Goal: Information Seeking & Learning: Learn about a topic

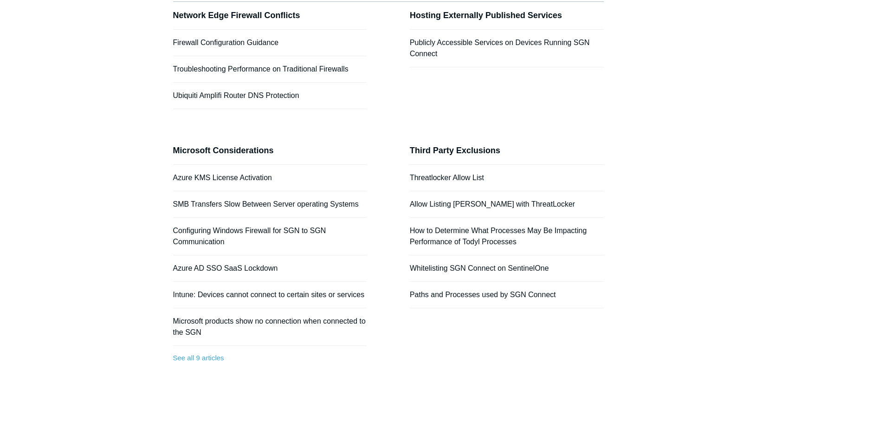
scroll to position [93, 0]
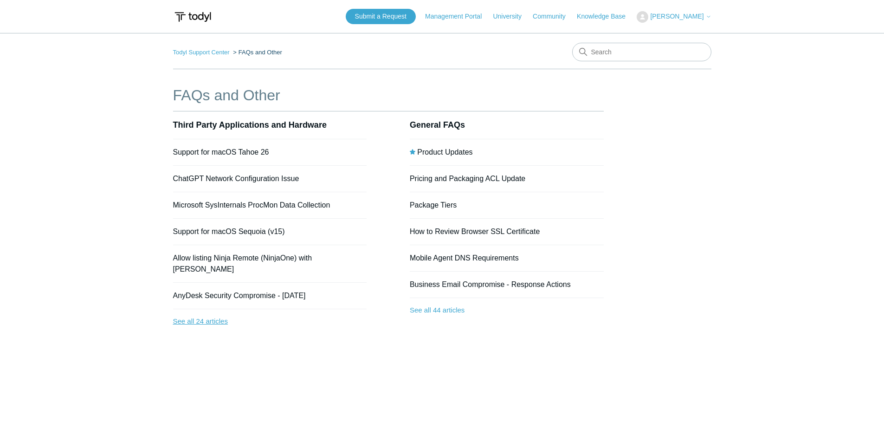
click at [218, 311] on link "See all 24 articles" at bounding box center [270, 321] width 194 height 25
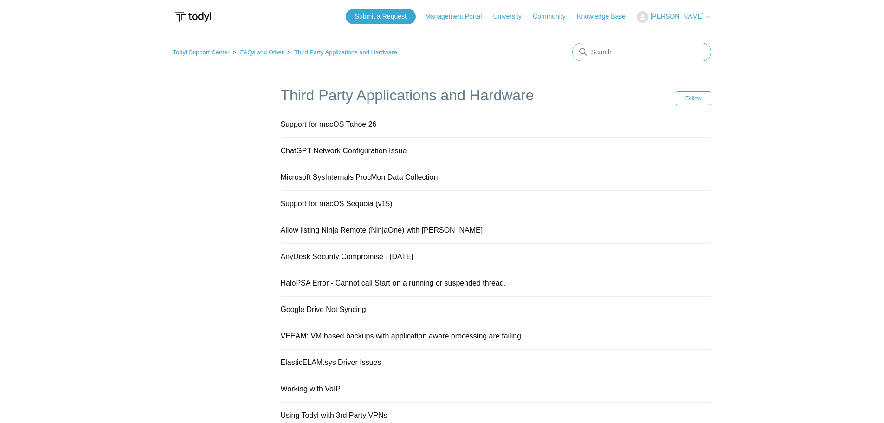
click at [618, 53] on input "Search" at bounding box center [641, 52] width 139 height 19
type input "Q"
type input "ARM"
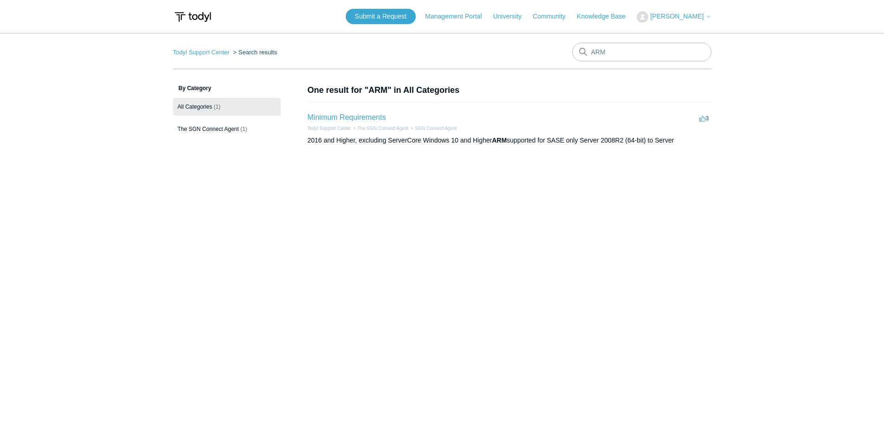
drag, startPoint x: 304, startPoint y: 145, endPoint x: 690, endPoint y: 147, distance: 385.8
click at [690, 147] on div "By Category All Categories (1) The SGN Connect Agent (1) Show more categories O…" at bounding box center [442, 125] width 538 height 82
copy div "2016 and Higher, excluding ServerCore Windows 10 and Higher ARM supported for S…"
click at [659, 231] on main "Todyl Support Center Search results ARM By Category All Categories (1) The SGN …" at bounding box center [442, 223] width 884 height 381
click at [227, 130] on span "The SGN Connect Agent" at bounding box center [208, 129] width 61 height 6
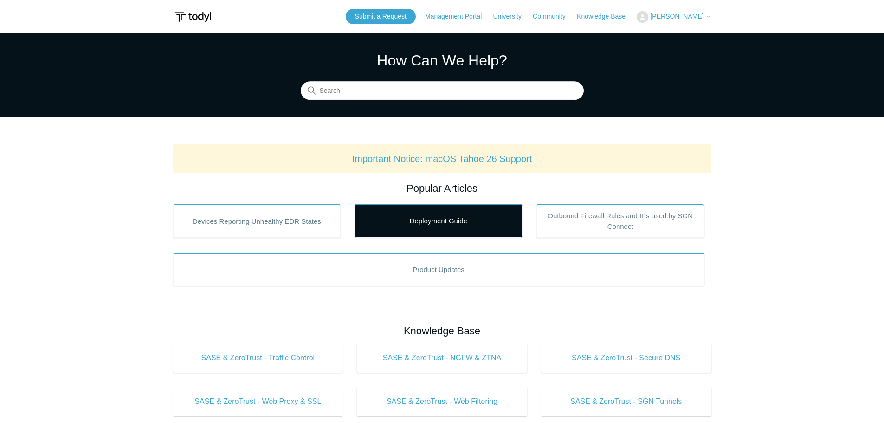
click at [441, 220] on link "Deployment Guide" at bounding box center [439, 220] width 168 height 33
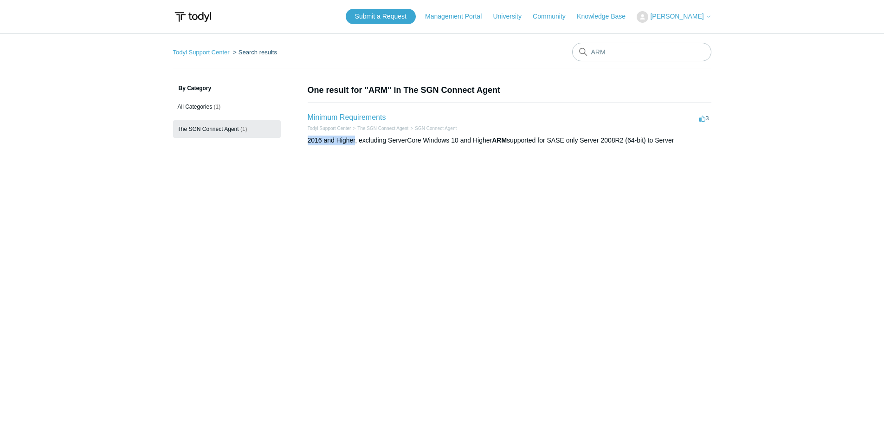
drag, startPoint x: 304, startPoint y: 144, endPoint x: 356, endPoint y: 141, distance: 52.1
click at [356, 141] on div "By Category All Categories (1) The SGN Connect Agent (1) Show more categories O…" at bounding box center [442, 125] width 538 height 82
click at [523, 240] on main "Todyl Support Center Search results ARM By Category All Categories (1) The SGN …" at bounding box center [442, 223] width 884 height 381
